Goal: Task Accomplishment & Management: Use online tool/utility

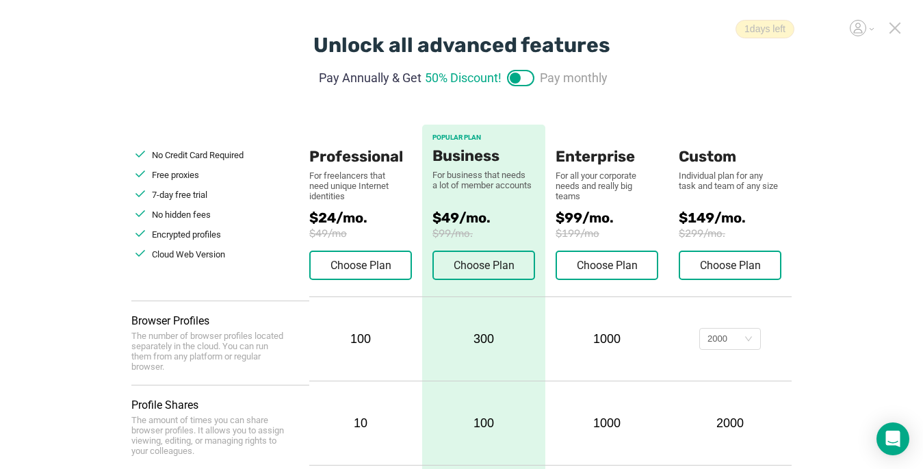
click at [689, 30] on icon at bounding box center [896, 28] width 10 height 10
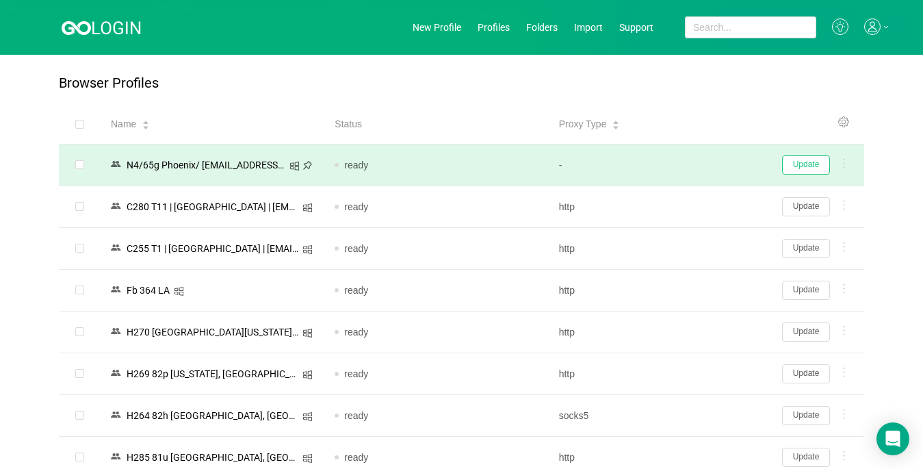
click at [689, 168] on button "Update" at bounding box center [806, 164] width 48 height 19
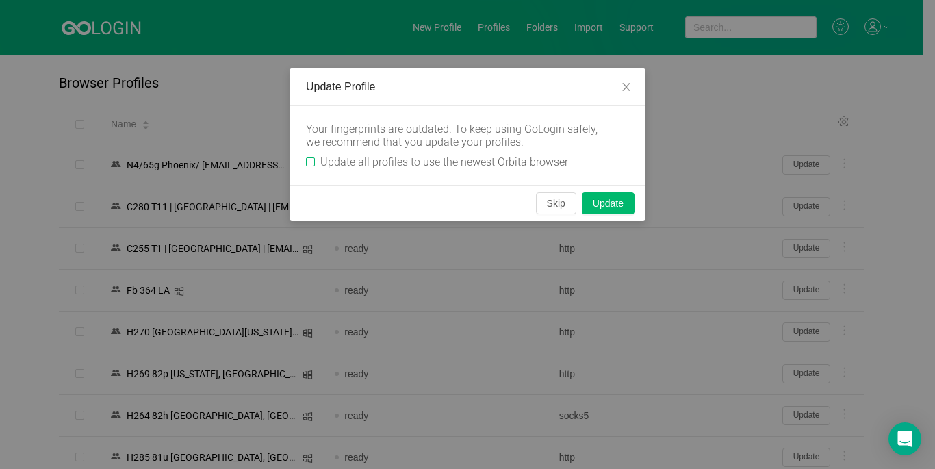
click at [310, 161] on input "Update all profiles to use the newest Orbita browser" at bounding box center [310, 161] width 9 height 9
checkbox input "true"
click at [553, 207] on button "Skip" at bounding box center [556, 203] width 40 height 22
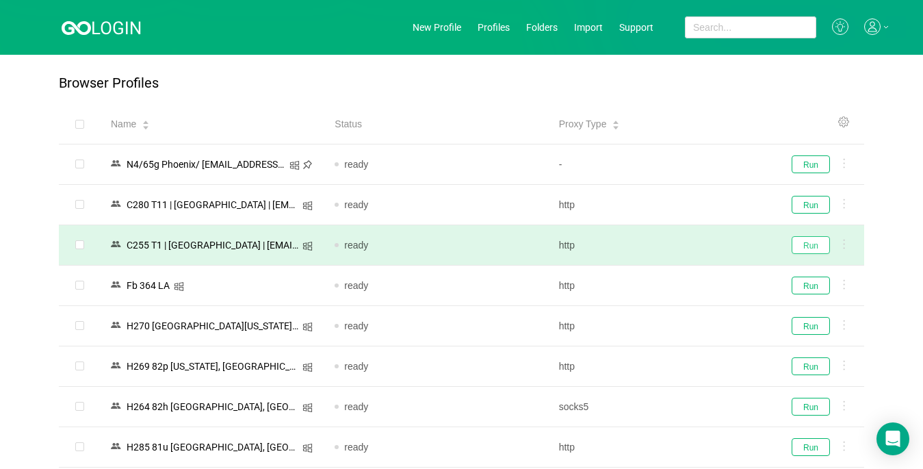
click at [689, 251] on button "Run" at bounding box center [811, 245] width 38 height 18
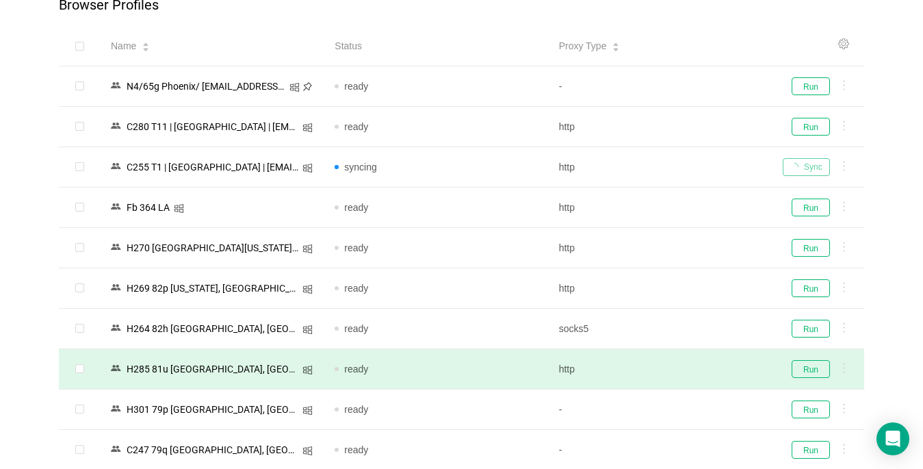
scroll to position [137, 0]
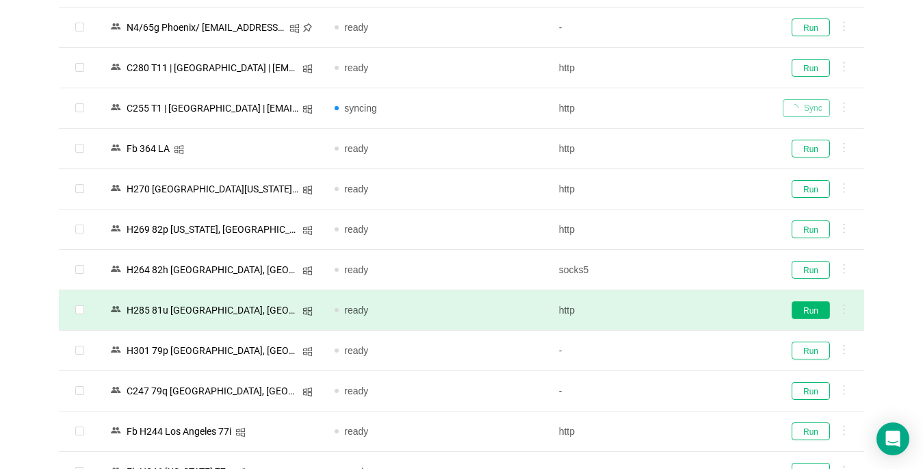
click at [689, 311] on button "Run" at bounding box center [811, 310] width 38 height 18
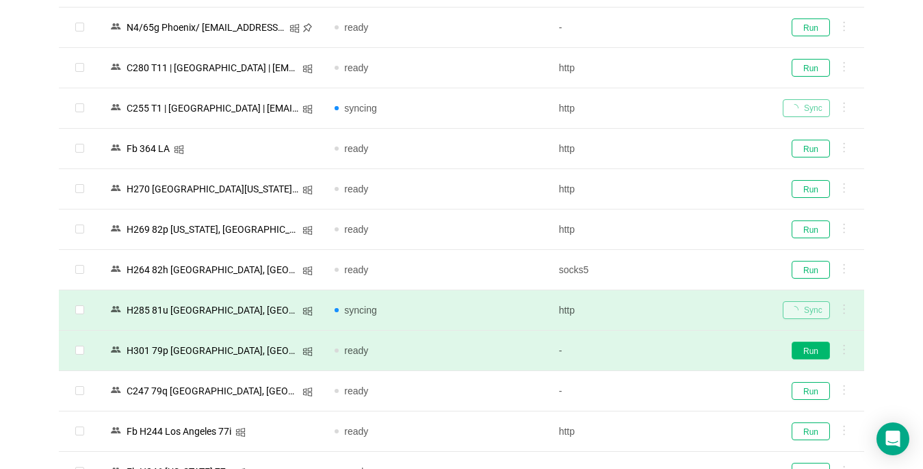
click at [689, 354] on button "Run" at bounding box center [811, 351] width 38 height 18
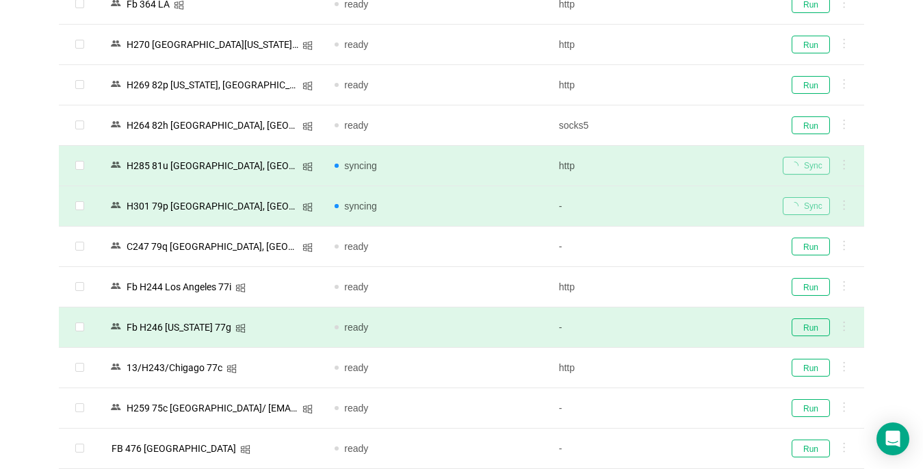
scroll to position [342, 0]
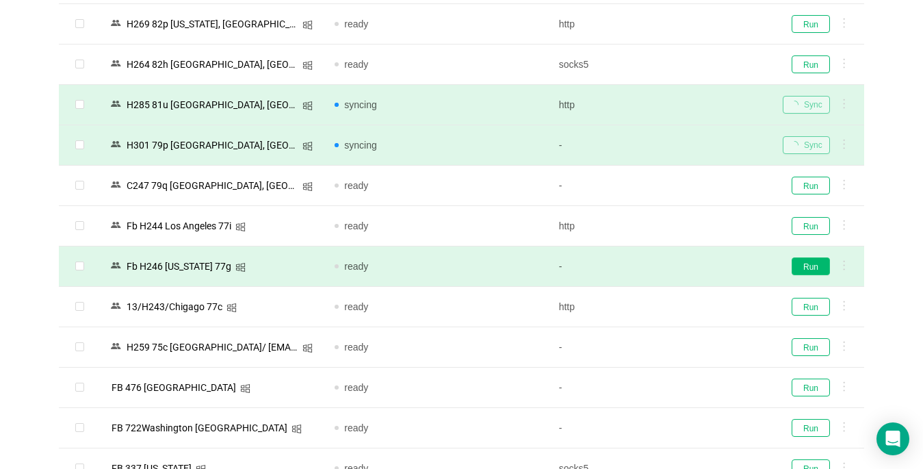
click at [689, 264] on button "Run" at bounding box center [811, 266] width 38 height 18
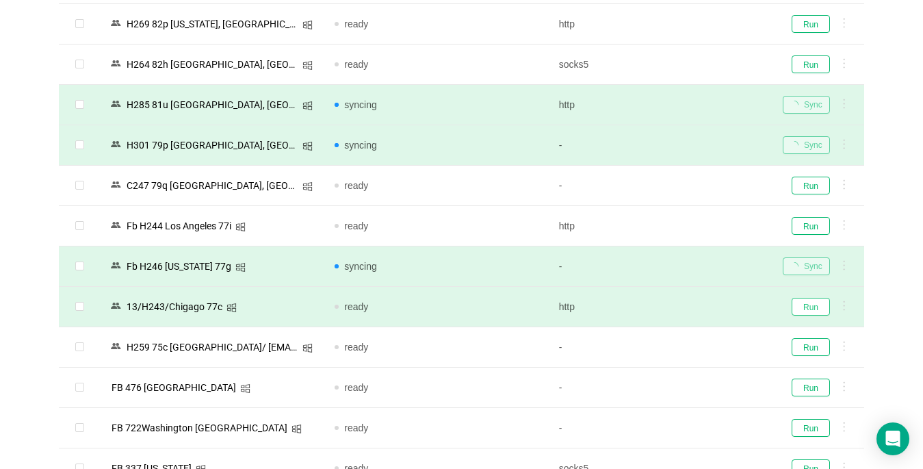
click at [689, 307] on button "Run" at bounding box center [811, 307] width 38 height 18
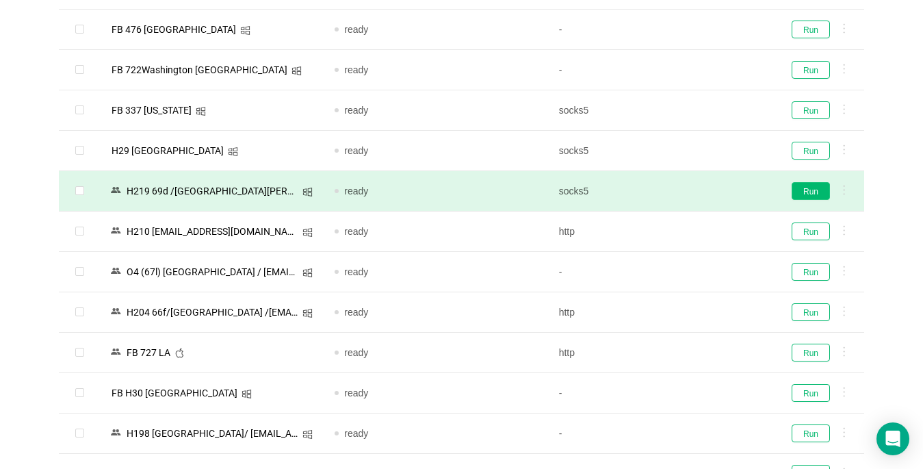
scroll to position [753, 0]
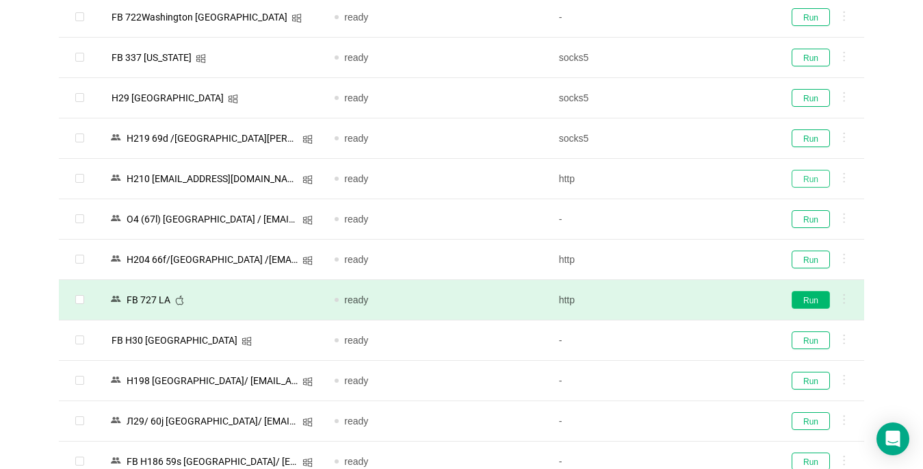
click at [689, 177] on button "Run" at bounding box center [811, 179] width 38 height 18
click at [689, 136] on button "Run" at bounding box center [811, 138] width 38 height 18
click at [689, 302] on button "Run" at bounding box center [811, 300] width 38 height 18
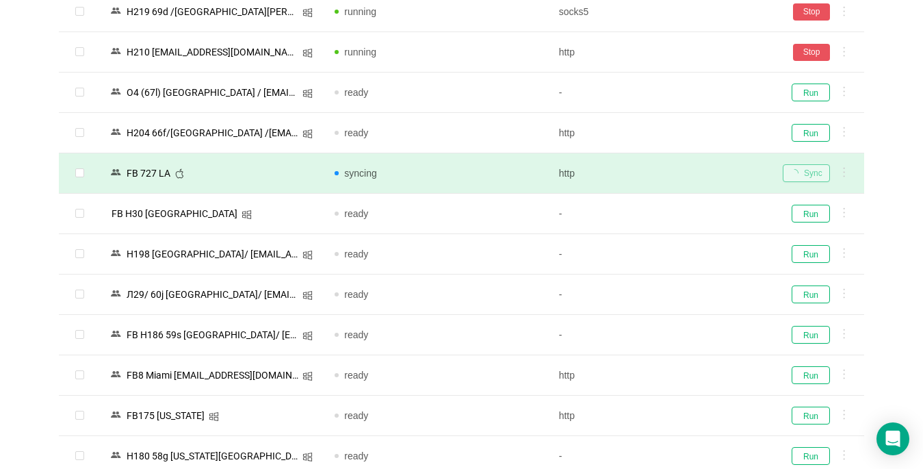
scroll to position [1027, 0]
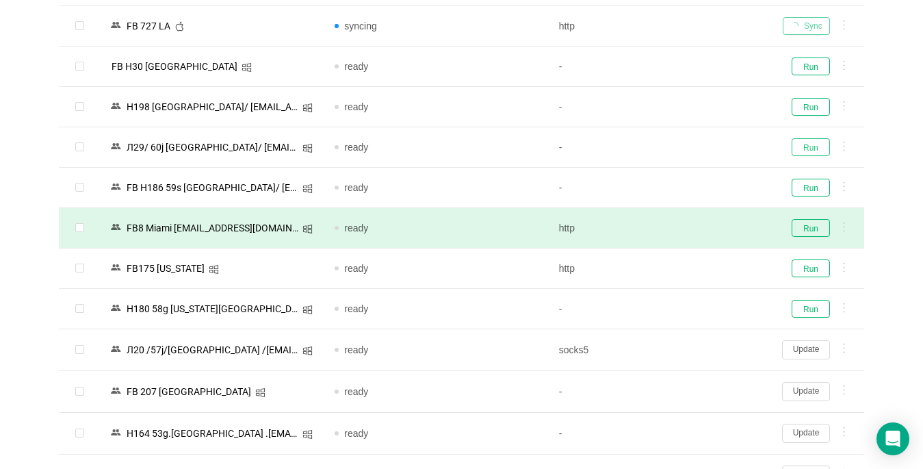
drag, startPoint x: 806, startPoint y: 151, endPoint x: 802, endPoint y: 236, distance: 85.7
click at [689, 150] on button "Run" at bounding box center [811, 147] width 38 height 18
click at [689, 229] on button "Run" at bounding box center [811, 228] width 38 height 18
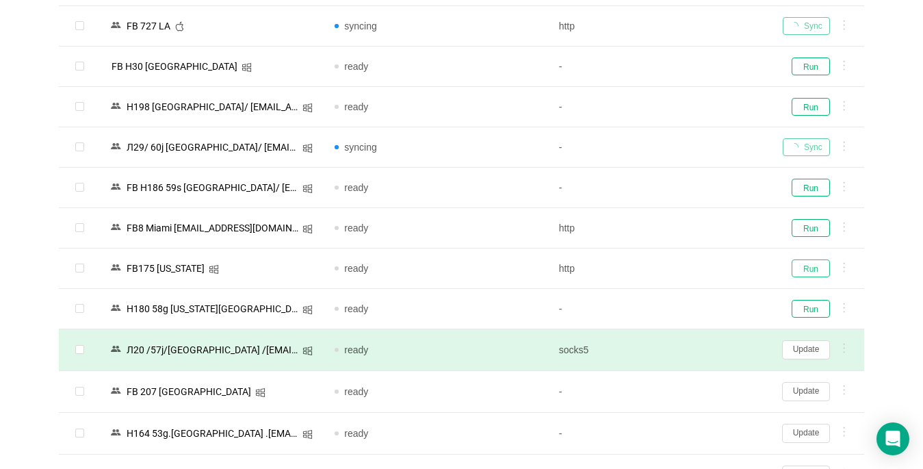
click at [689, 272] on button "Run" at bounding box center [811, 268] width 38 height 18
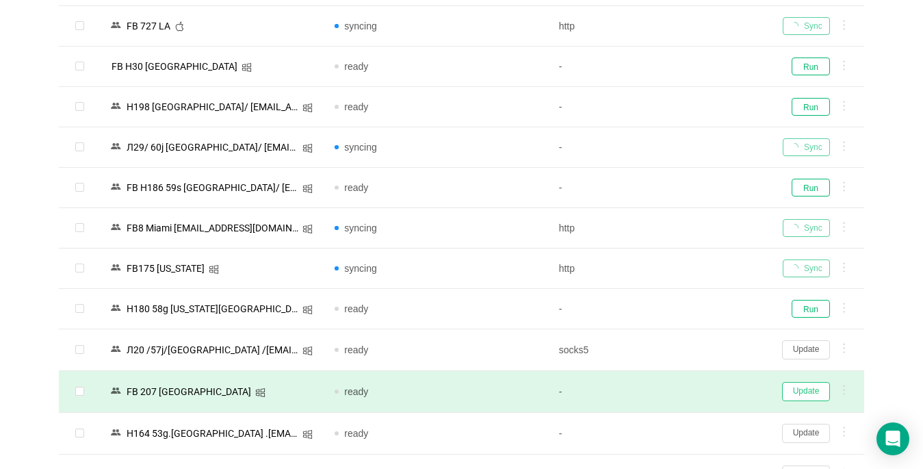
click at [689, 387] on button "Update" at bounding box center [806, 391] width 48 height 19
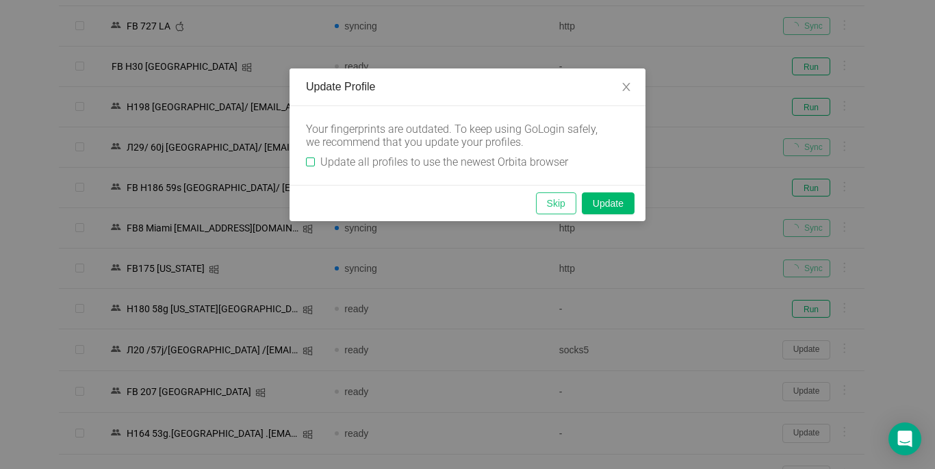
click at [312, 163] on input "Update all profiles to use the newest Orbita browser" at bounding box center [310, 161] width 9 height 9
checkbox input "true"
click at [555, 207] on button "Skip" at bounding box center [556, 203] width 40 height 22
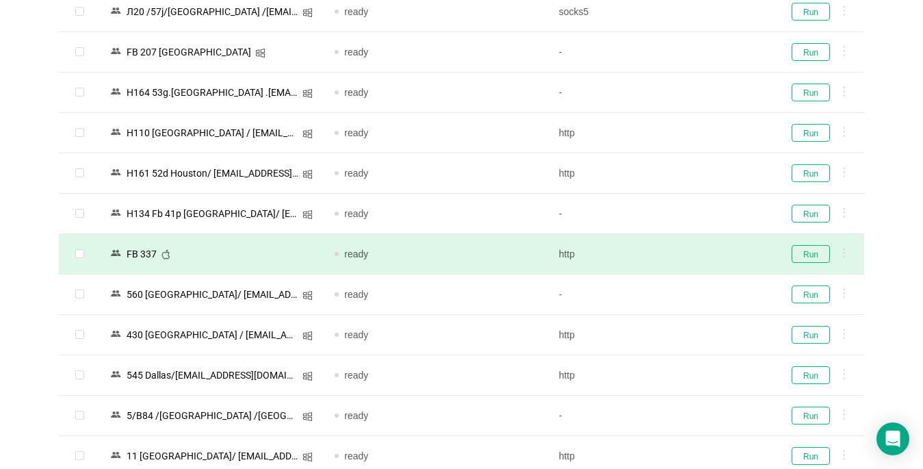
scroll to position [1369, 0]
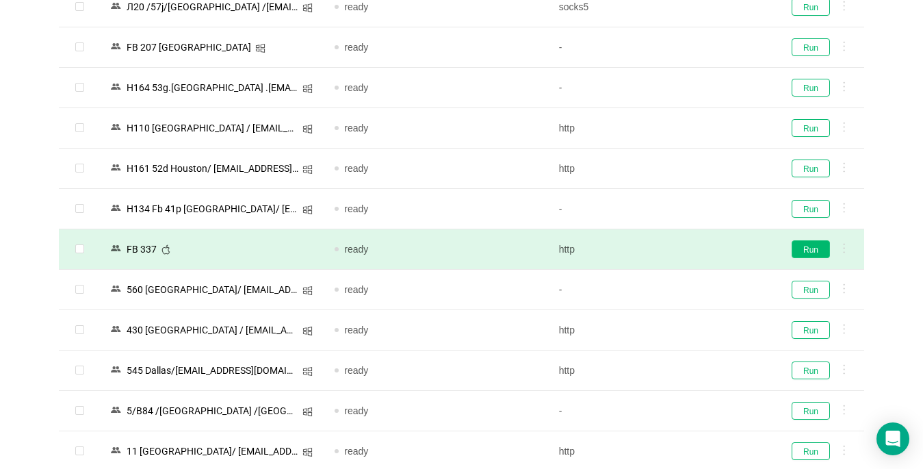
click at [689, 248] on button "Run" at bounding box center [811, 249] width 38 height 18
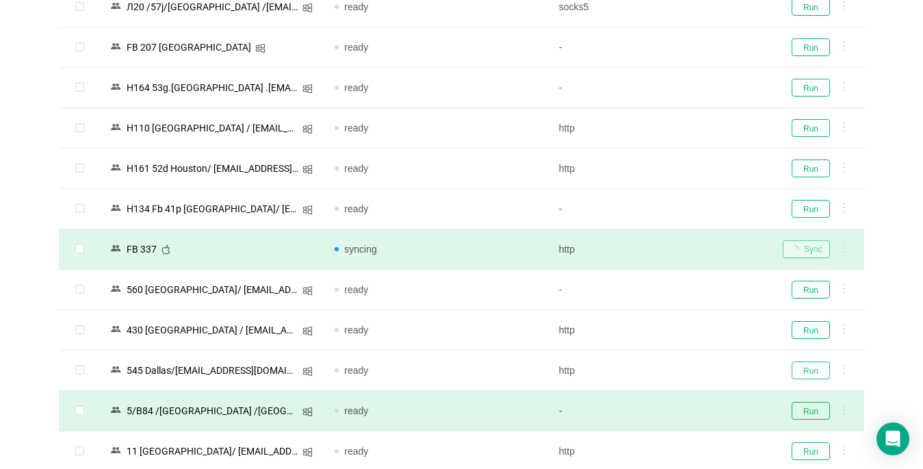
click at [689, 370] on button "Run" at bounding box center [811, 370] width 38 height 18
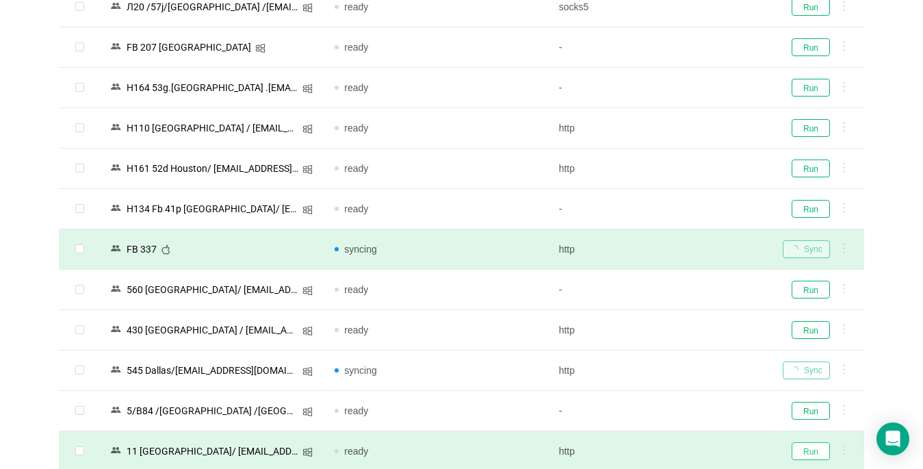
click at [689, 448] on button "Run" at bounding box center [811, 451] width 38 height 18
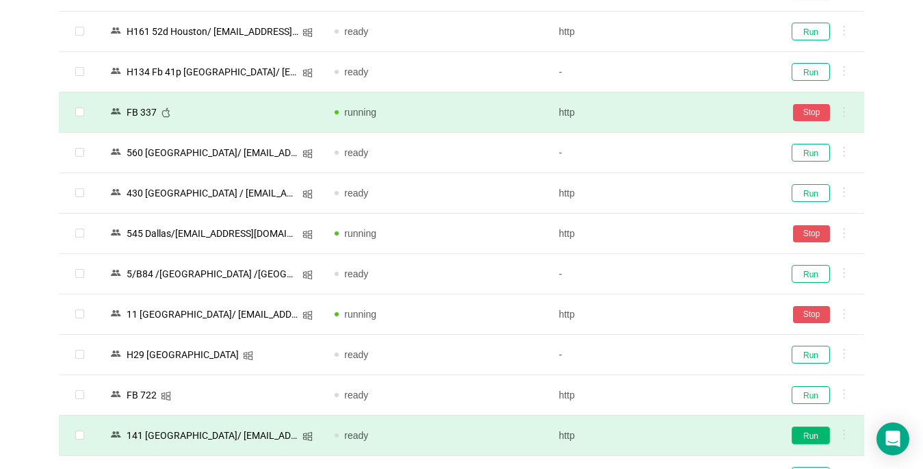
scroll to position [1711, 0]
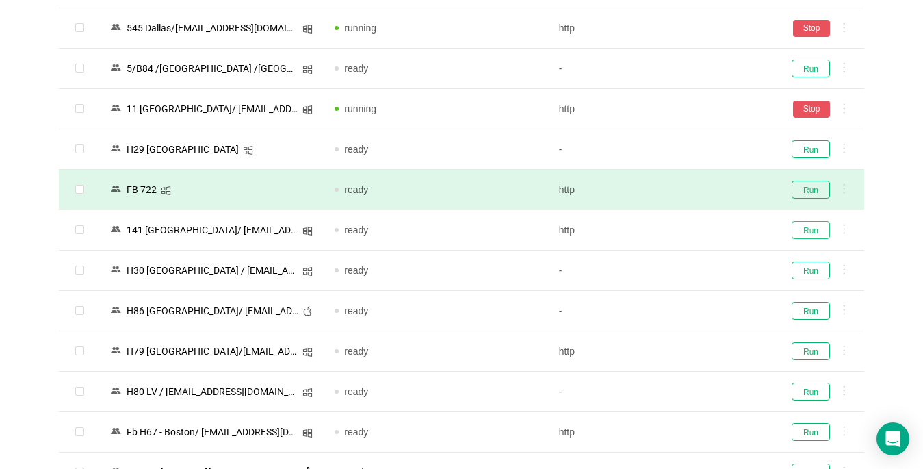
click at [689, 229] on button "Run" at bounding box center [811, 230] width 38 height 18
click at [689, 193] on button "Run" at bounding box center [811, 190] width 38 height 18
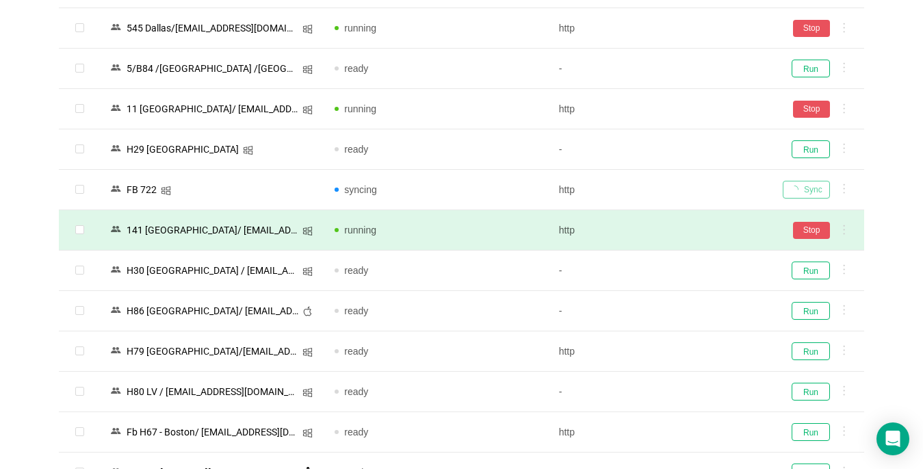
click at [689, 171] on td "Sync" at bounding box center [818, 190] width 92 height 40
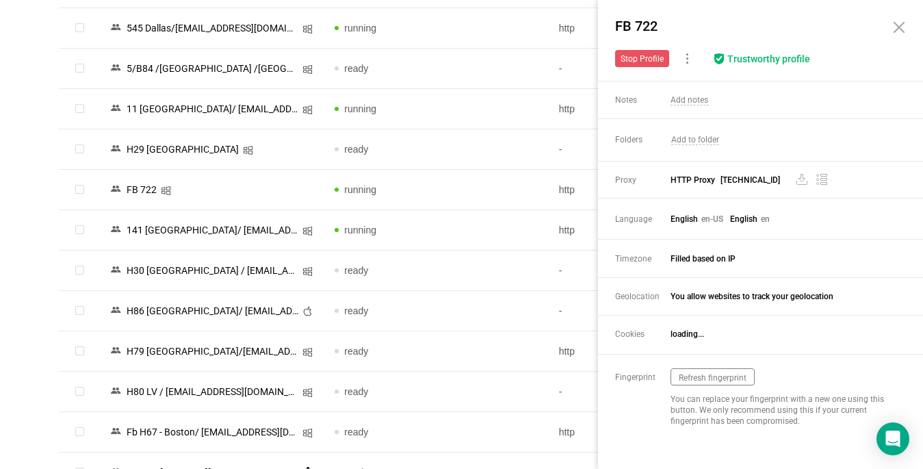
scroll to position [2054, 0]
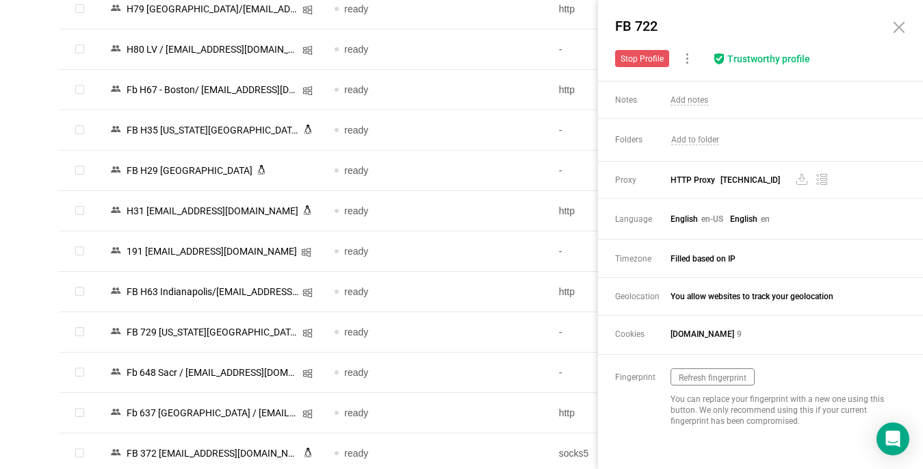
click at [689, 28] on icon at bounding box center [900, 28] width 10 height 10
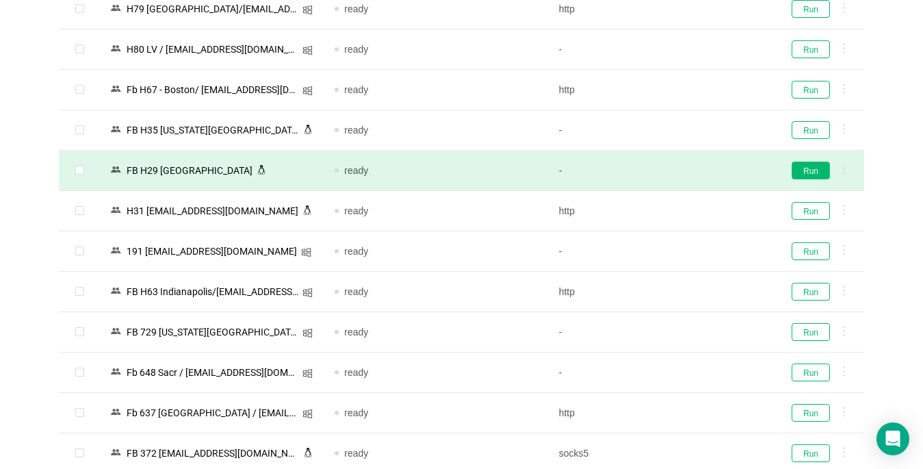
click at [689, 170] on button "Run" at bounding box center [811, 171] width 38 height 18
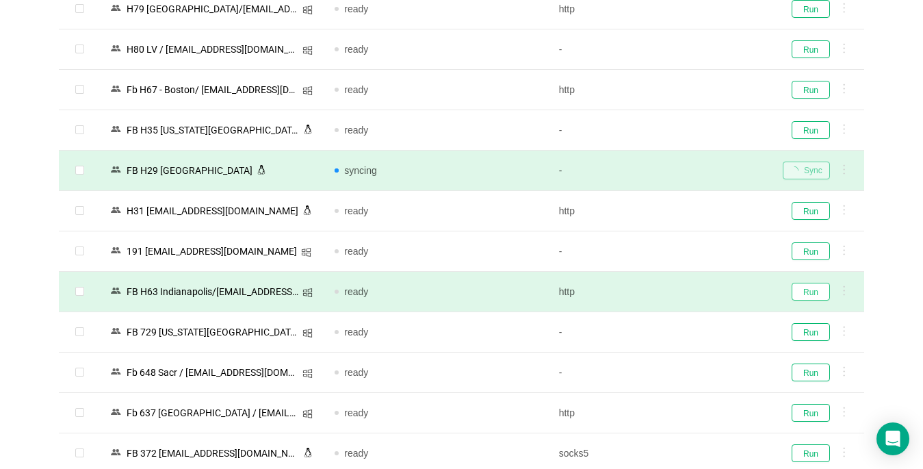
click at [689, 292] on button "Run" at bounding box center [811, 292] width 38 height 18
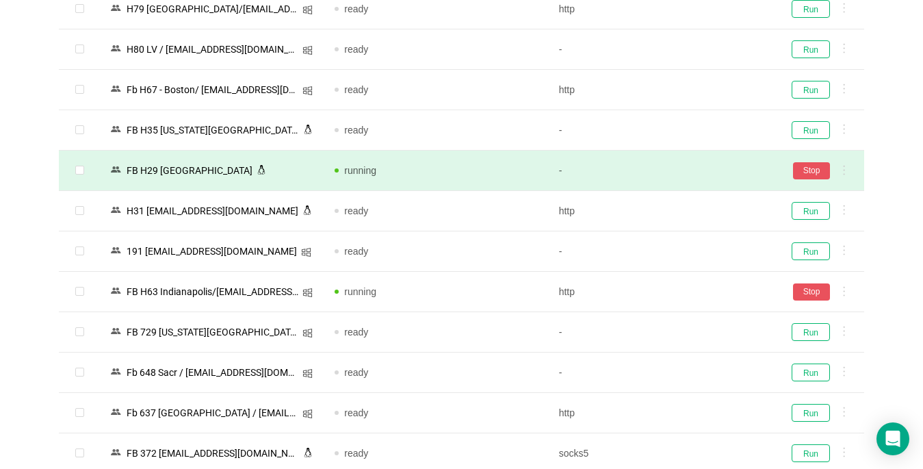
scroll to position [2259, 0]
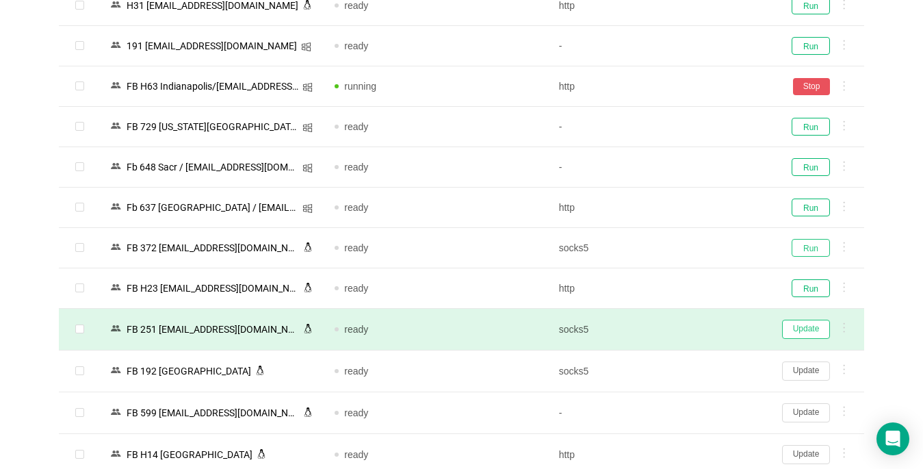
click at [689, 247] on button "Run" at bounding box center [811, 248] width 38 height 18
click at [689, 329] on button "Update" at bounding box center [806, 329] width 48 height 19
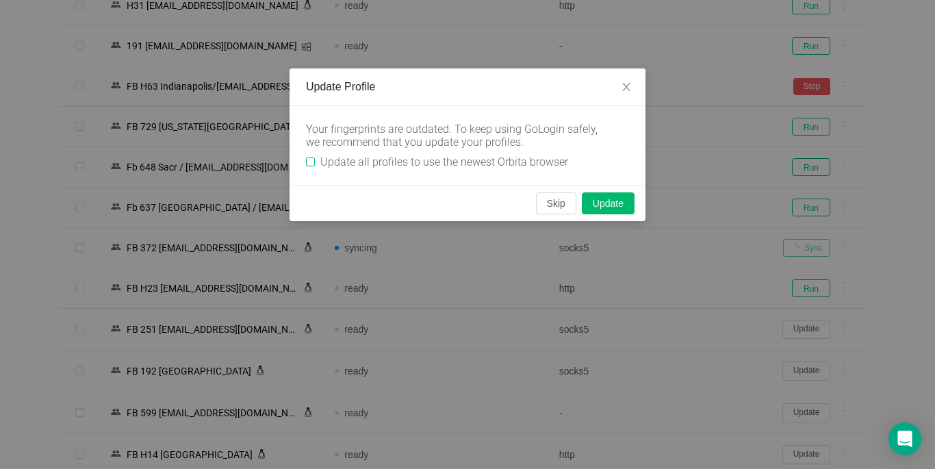
drag, startPoint x: 311, startPoint y: 162, endPoint x: 474, endPoint y: 212, distance: 170.6
click at [309, 162] on input "Update all profiles to use the newest Orbita browser" at bounding box center [310, 161] width 9 height 9
checkbox input "true"
click at [545, 209] on button "Skip" at bounding box center [556, 203] width 40 height 22
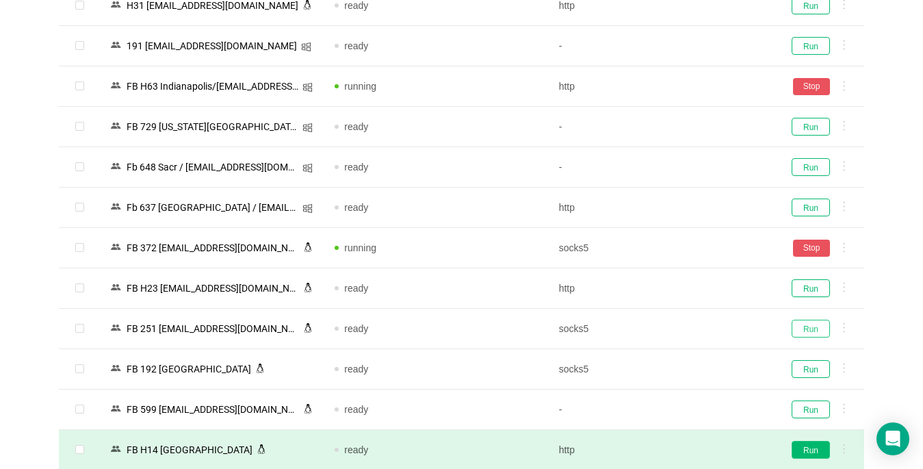
drag, startPoint x: 816, startPoint y: 329, endPoint x: 813, endPoint y: 448, distance: 119.1
click at [689, 328] on button "Run" at bounding box center [811, 329] width 38 height 18
click at [689, 454] on button "Run" at bounding box center [811, 450] width 38 height 18
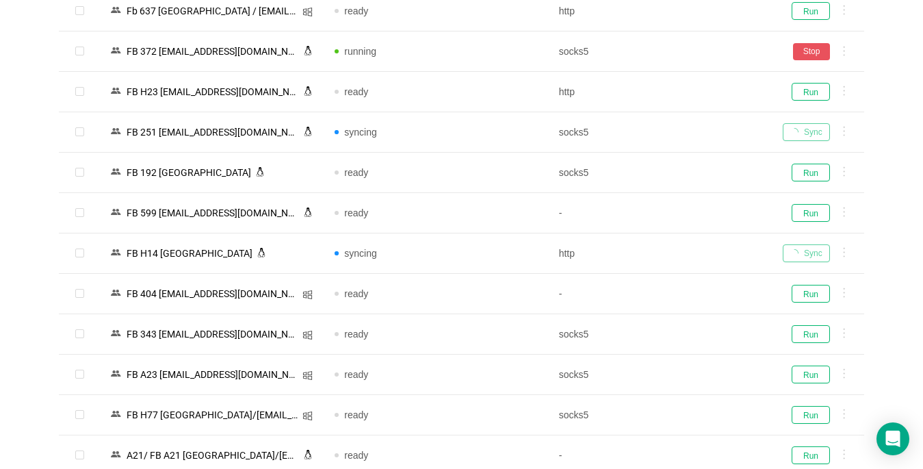
scroll to position [2738, 0]
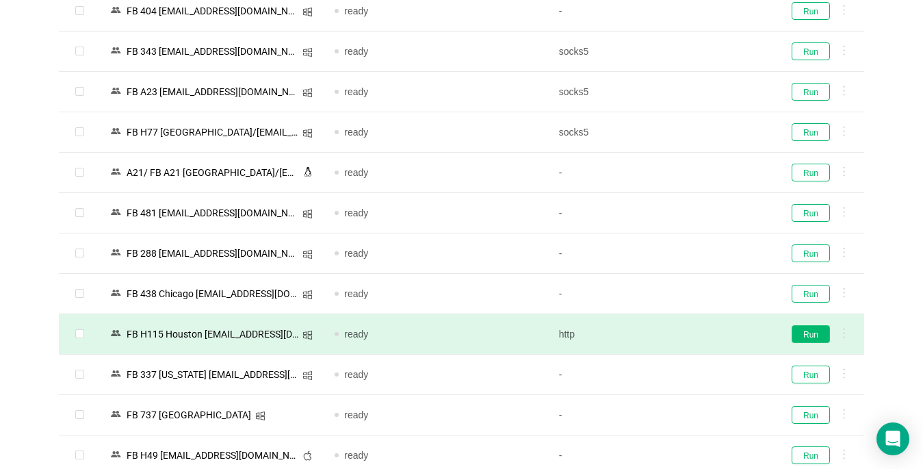
click at [689, 335] on button "Run" at bounding box center [811, 334] width 38 height 18
